Goal: Task Accomplishment & Management: Complete application form

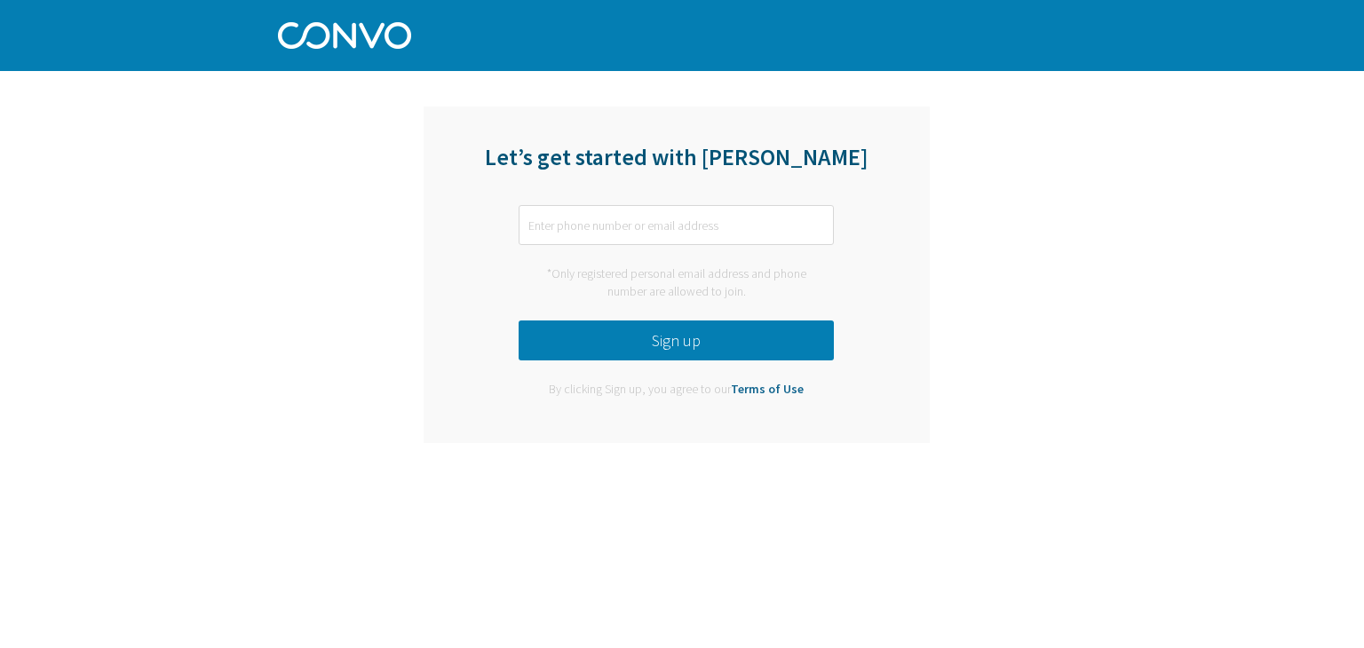
click at [554, 222] on input "text" at bounding box center [676, 225] width 315 height 40
type input "[EMAIL_ADDRESS][DOMAIN_NAME]"
click at [717, 347] on button "Sign up" at bounding box center [676, 341] width 315 height 40
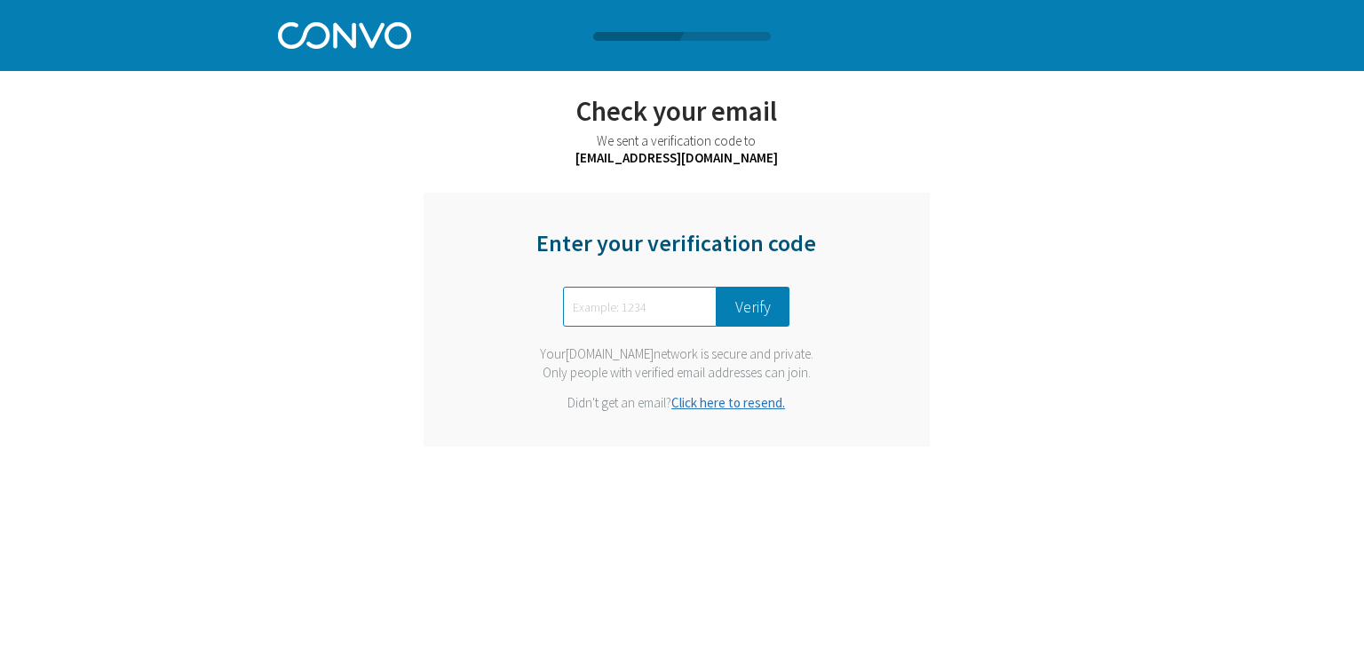
click at [698, 314] on input "text" at bounding box center [640, 307] width 154 height 40
type input "4686"
click at [723, 298] on button "Verify" at bounding box center [753, 307] width 73 height 40
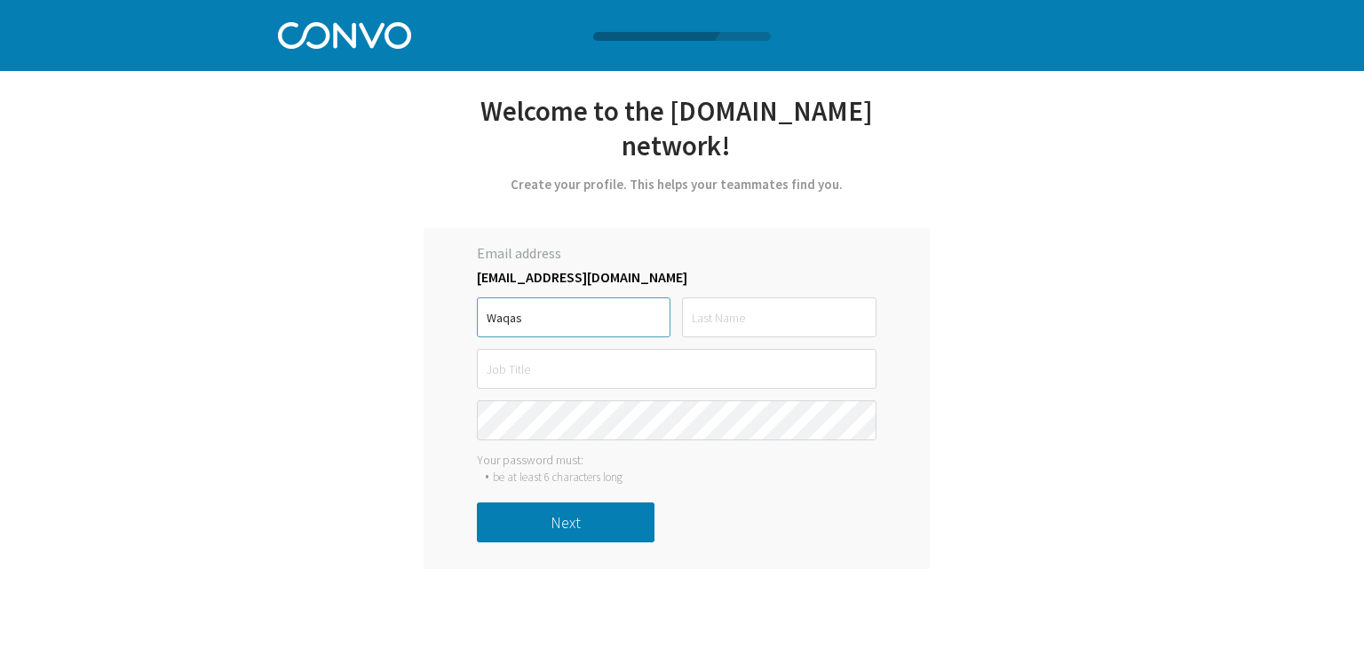
type input "Waqas"
type input "[PERSON_NAME]"
drag, startPoint x: 563, startPoint y: 338, endPoint x: 295, endPoint y: 317, distance: 269.1
click at [295, 317] on div "Let’s get started with [PERSON_NAME] [EMAIL_ADDRESS][DOMAIN_NAME] *Only registe…" at bounding box center [682, 284] width 808 height 569
type input "Presale Manager"
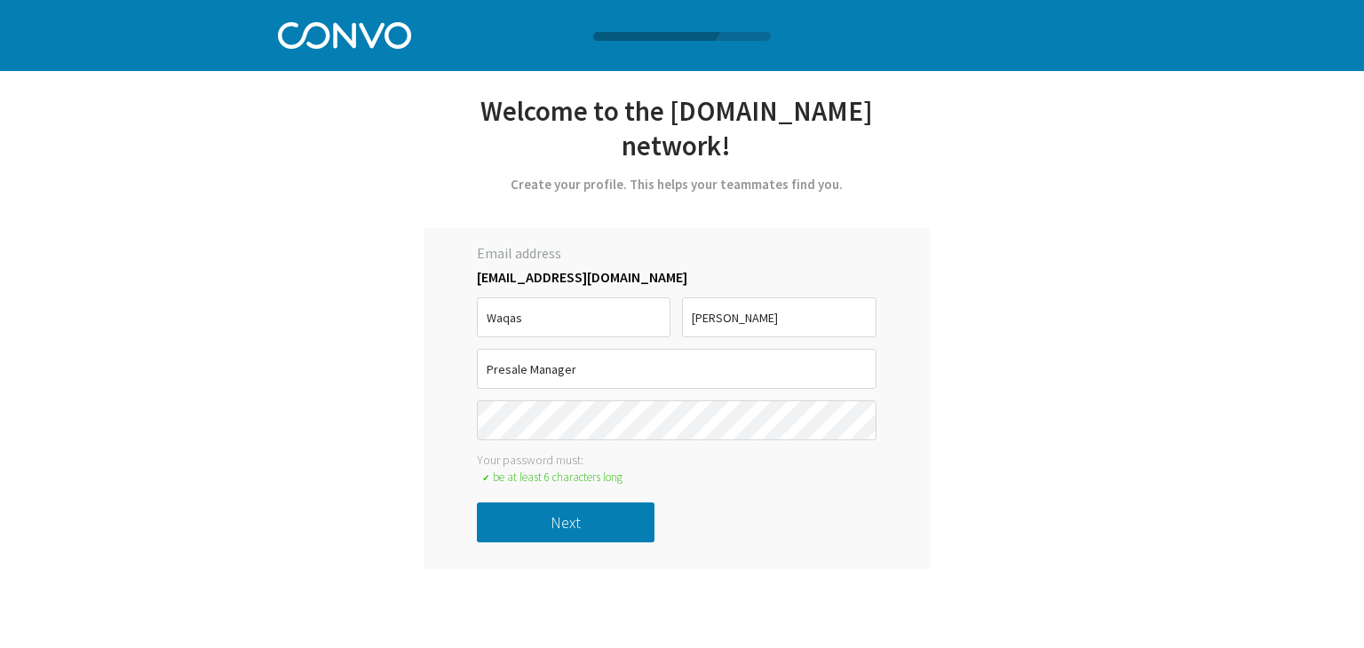
click at [559, 503] on button "Next" at bounding box center [566, 523] width 178 height 40
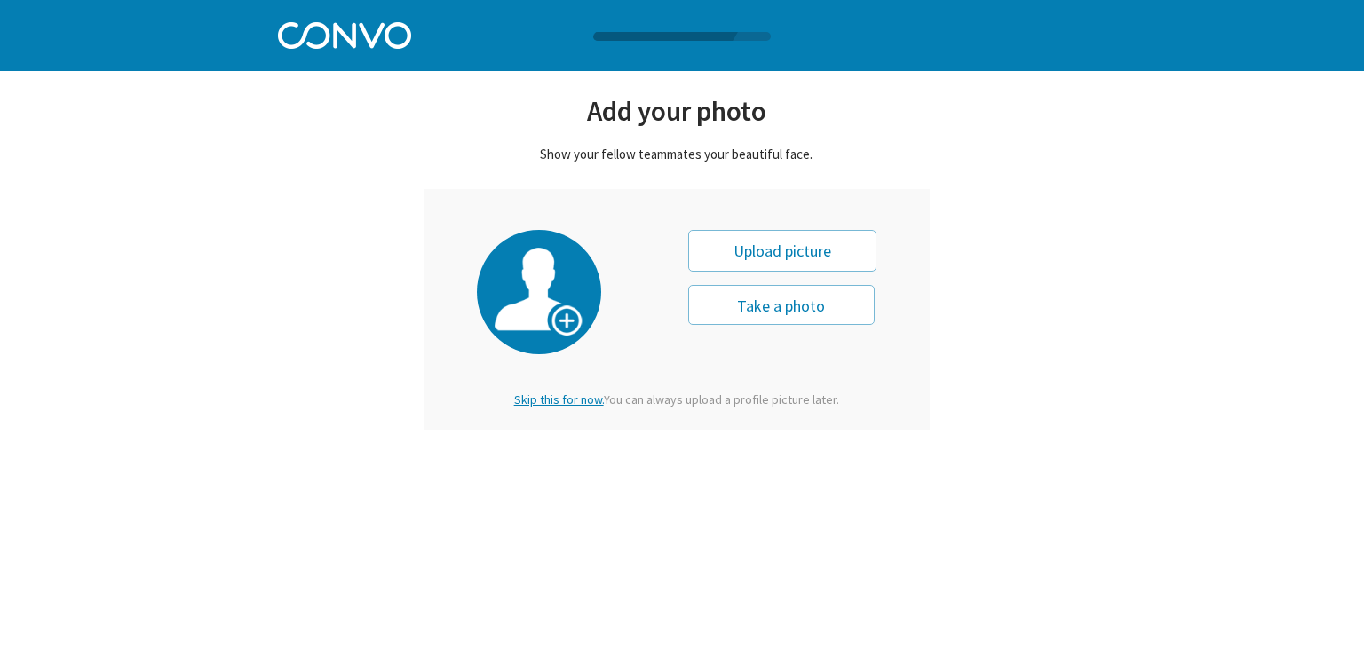
click at [566, 401] on span "Skip this for now." at bounding box center [559, 400] width 90 height 16
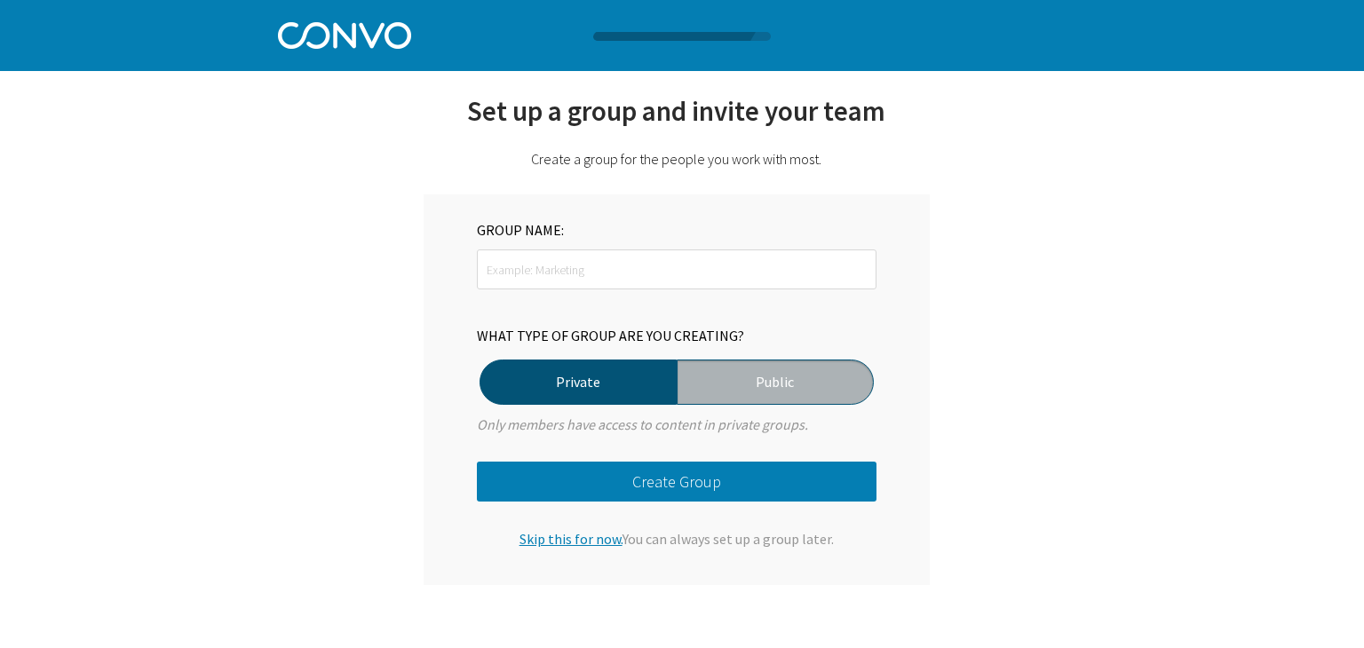
click at [578, 534] on span "Skip this for now." at bounding box center [571, 539] width 103 height 18
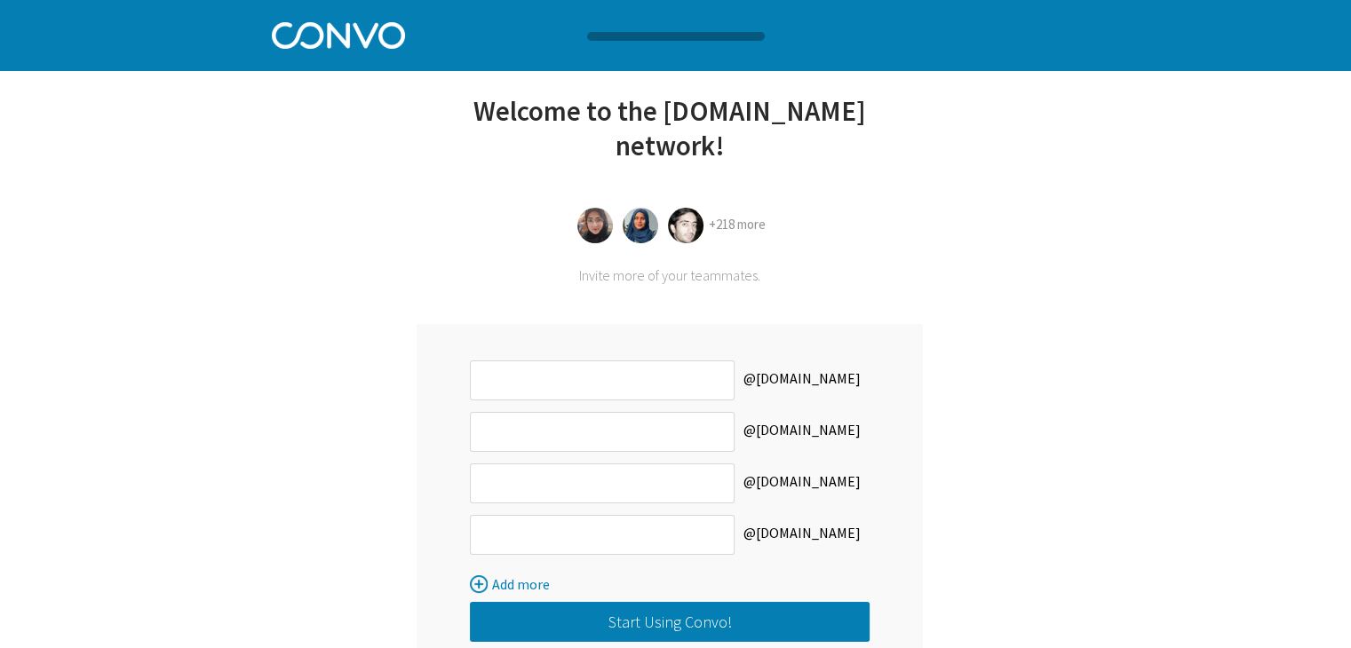
scroll to position [70, 0]
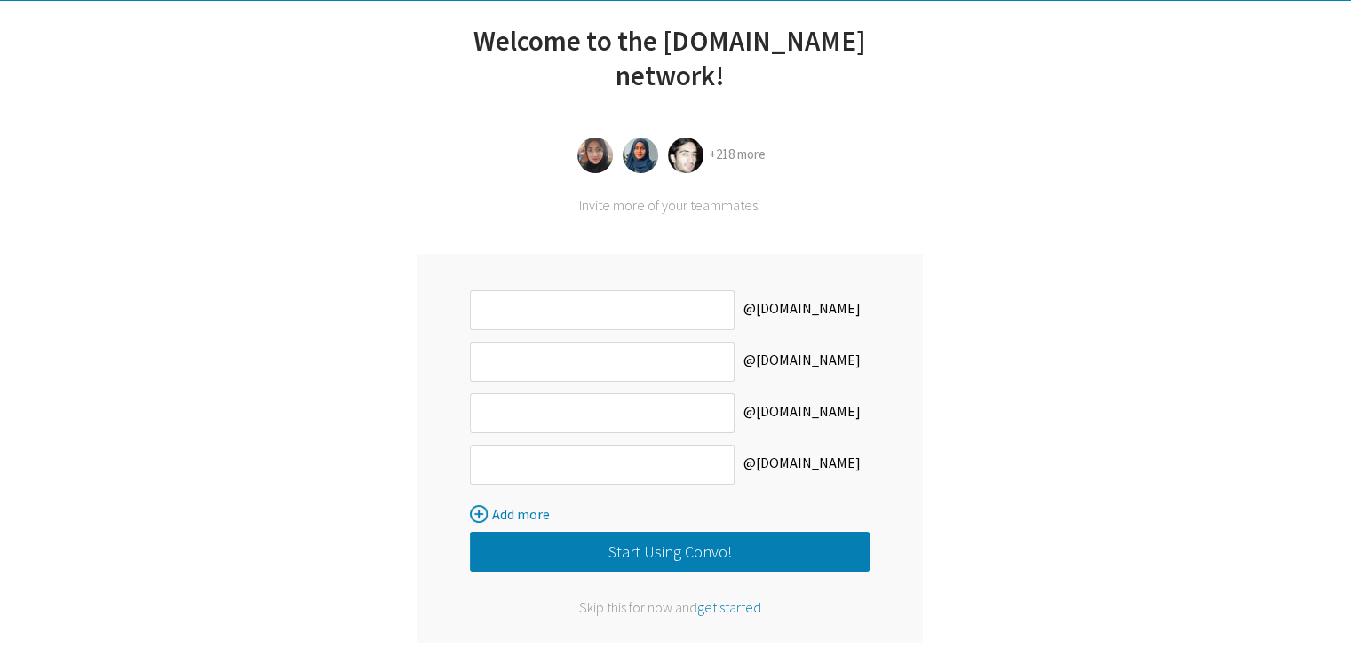
click at [736, 599] on span "get started" at bounding box center [729, 608] width 64 height 18
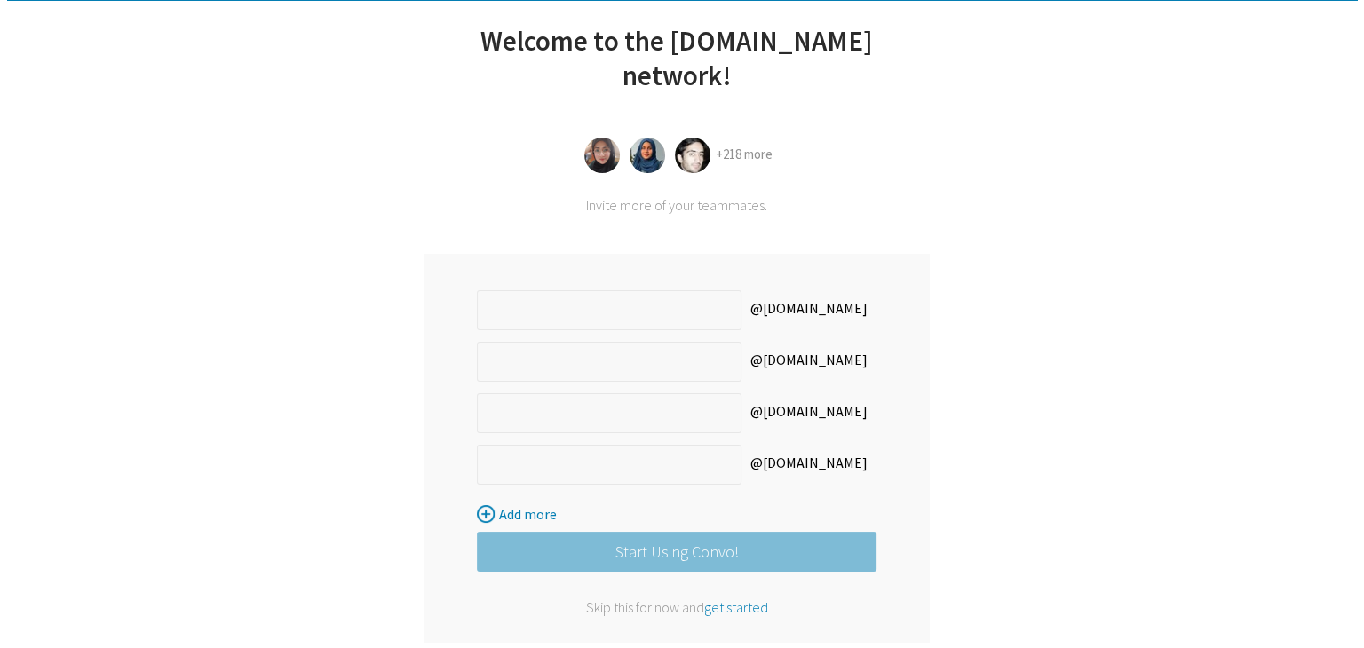
scroll to position [0, 0]
